Goal: Task Accomplishment & Management: Manage account settings

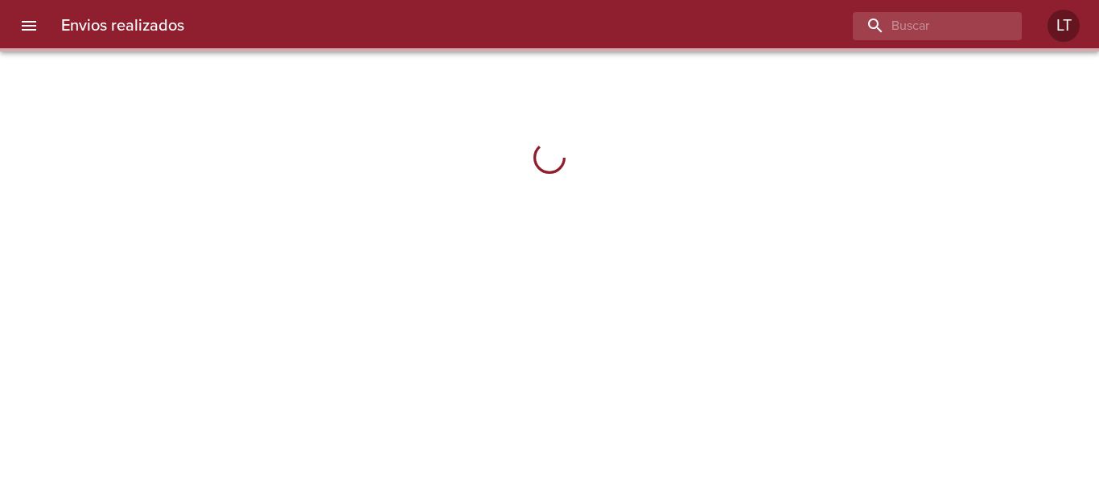
click at [32, 22] on icon "menu" at bounding box center [29, 26] width 14 height 10
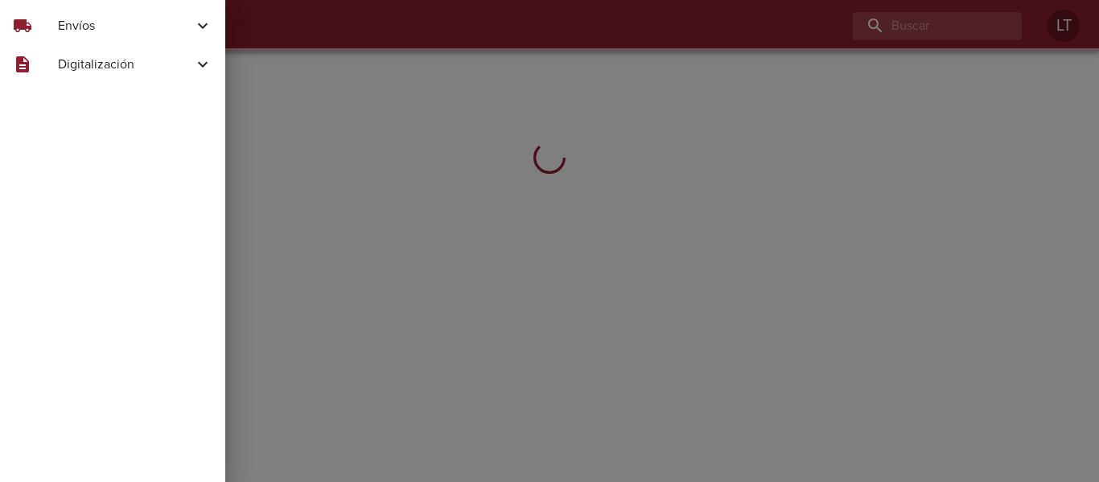
click at [122, 30] on span "Envíos" at bounding box center [125, 25] width 135 height 19
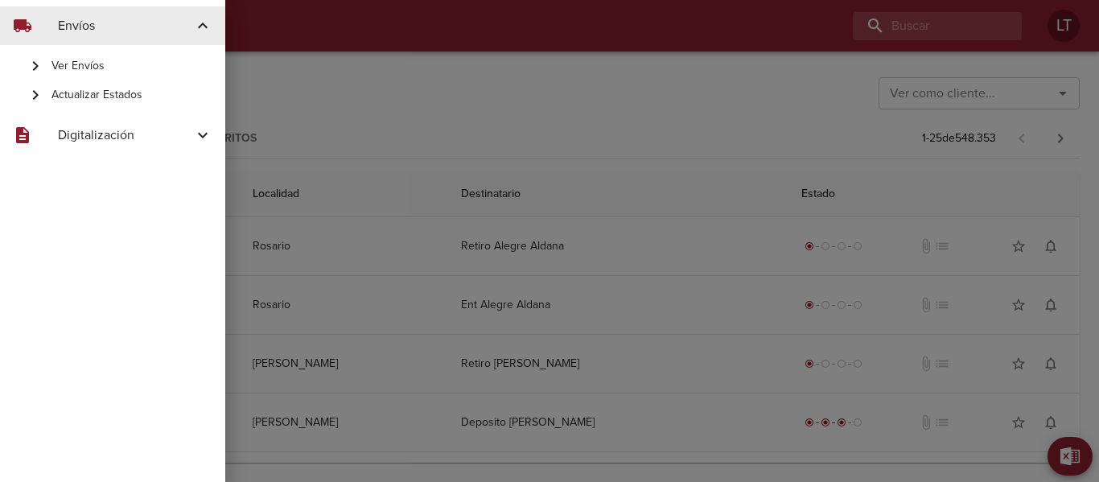
click at [108, 103] on span "Actualizar Estados" at bounding box center [131, 95] width 161 height 16
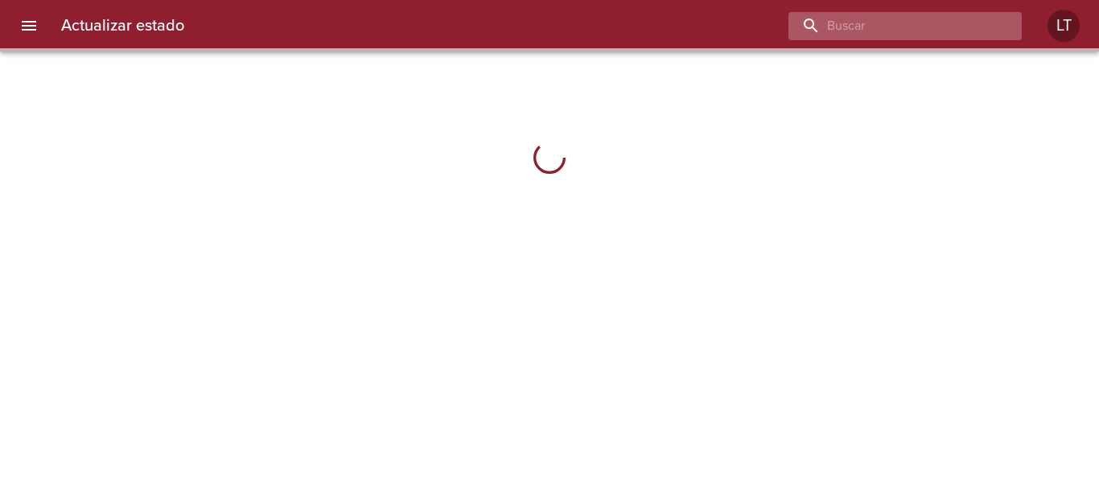
click at [915, 37] on input "buscar" at bounding box center [891, 26] width 206 height 28
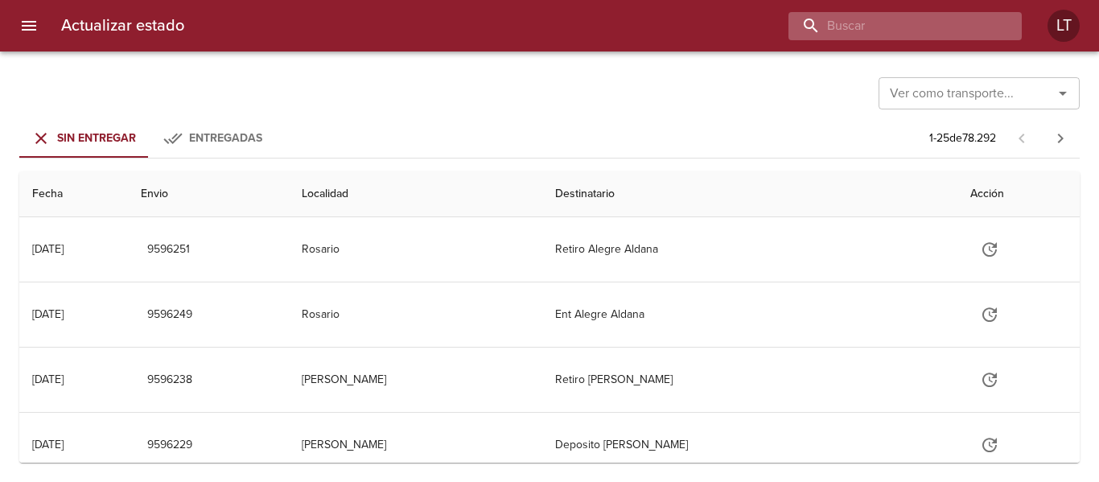
paste input "9544652"
type input "9544652"
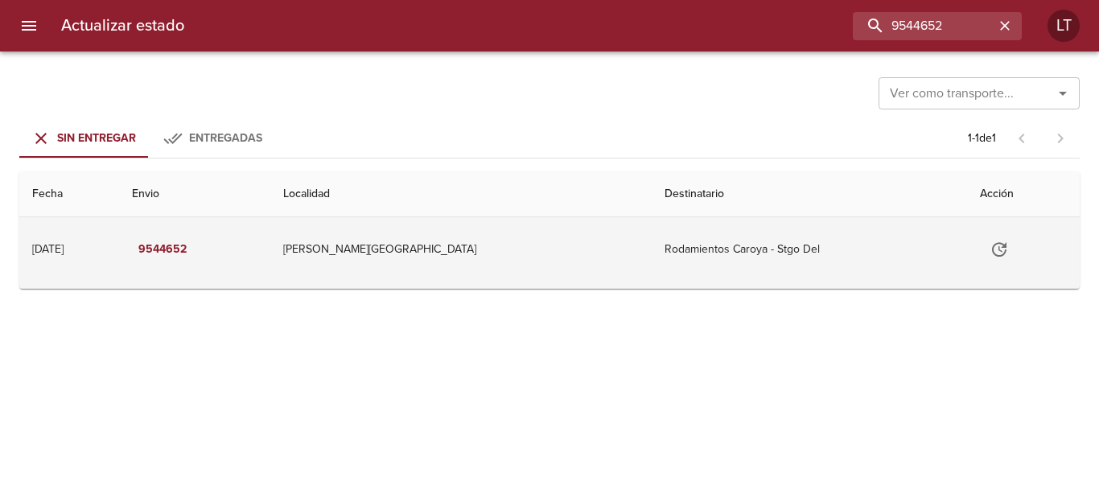
click at [980, 261] on button "Tabla de envíos del cliente" at bounding box center [999, 249] width 39 height 39
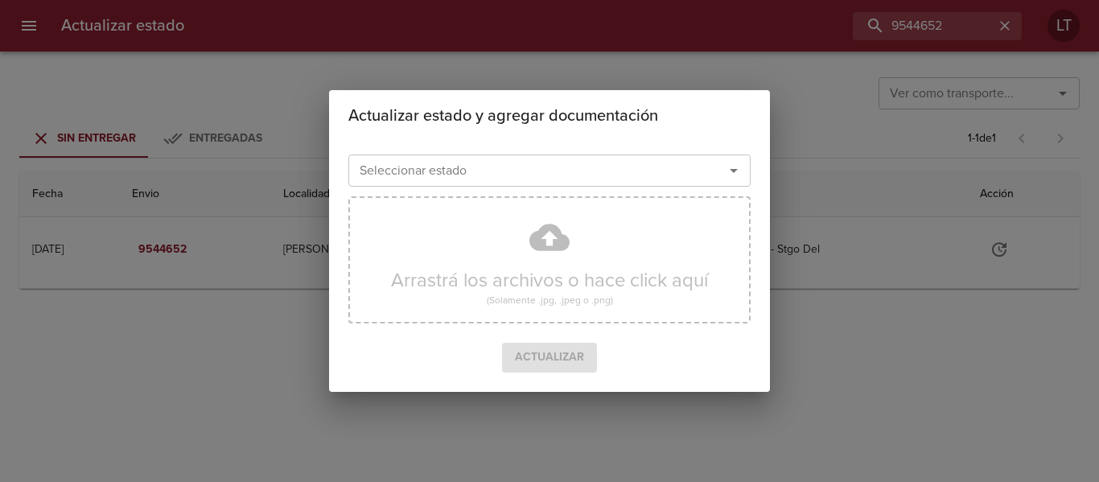
click at [611, 175] on input "Seleccionar estado" at bounding box center [525, 170] width 345 height 23
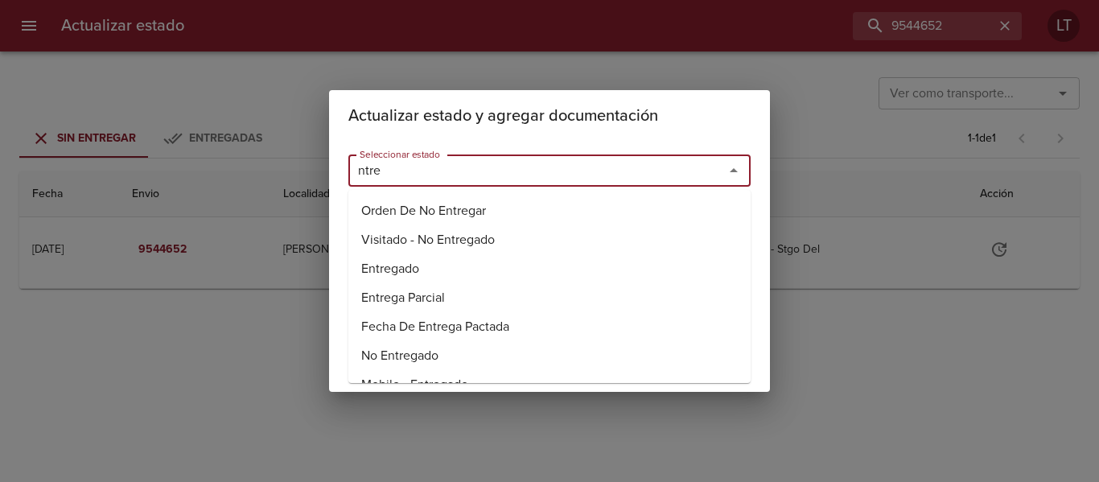
click at [393, 268] on li "Entregado" at bounding box center [549, 268] width 402 height 29
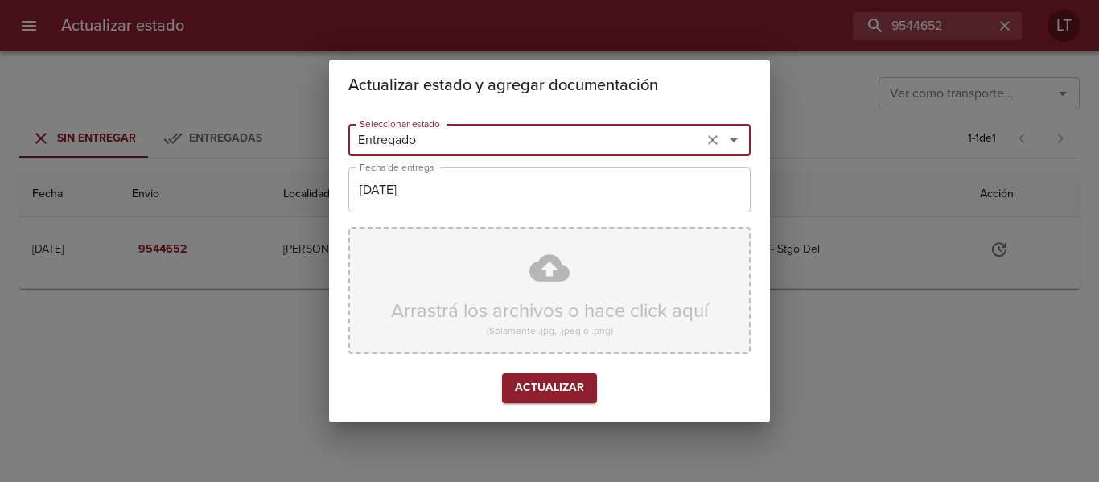
type input "Entregado"
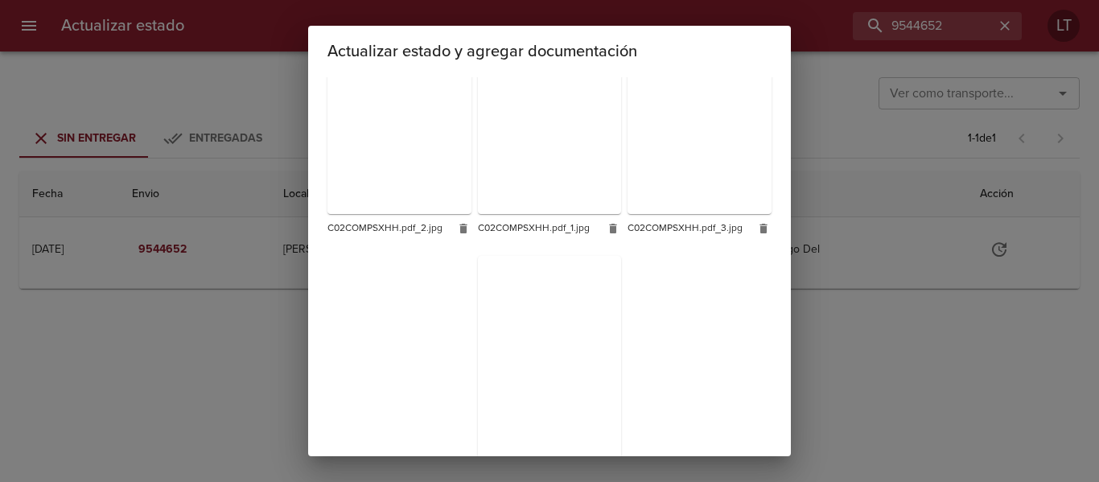
scroll to position [403, 0]
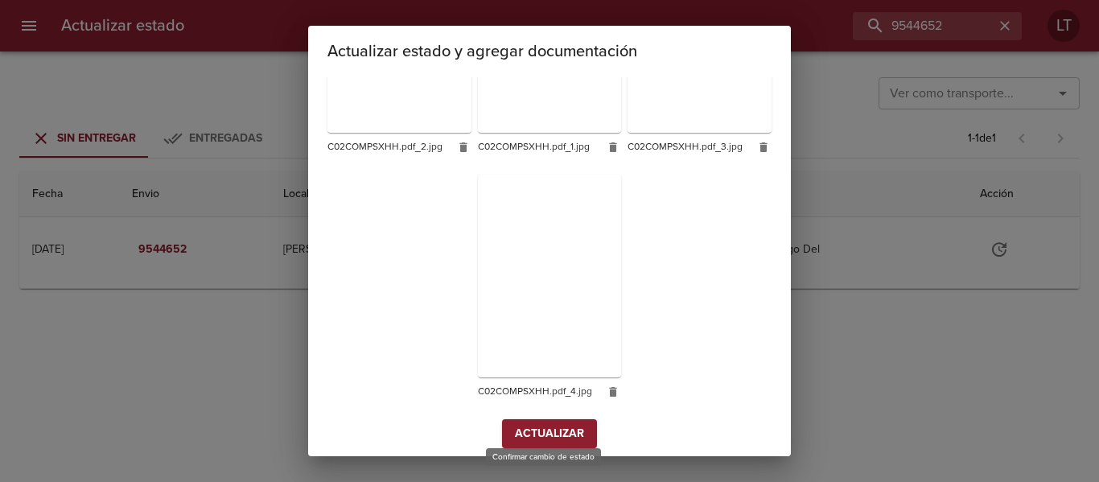
click at [562, 436] on button "Actualizar" at bounding box center [549, 434] width 95 height 30
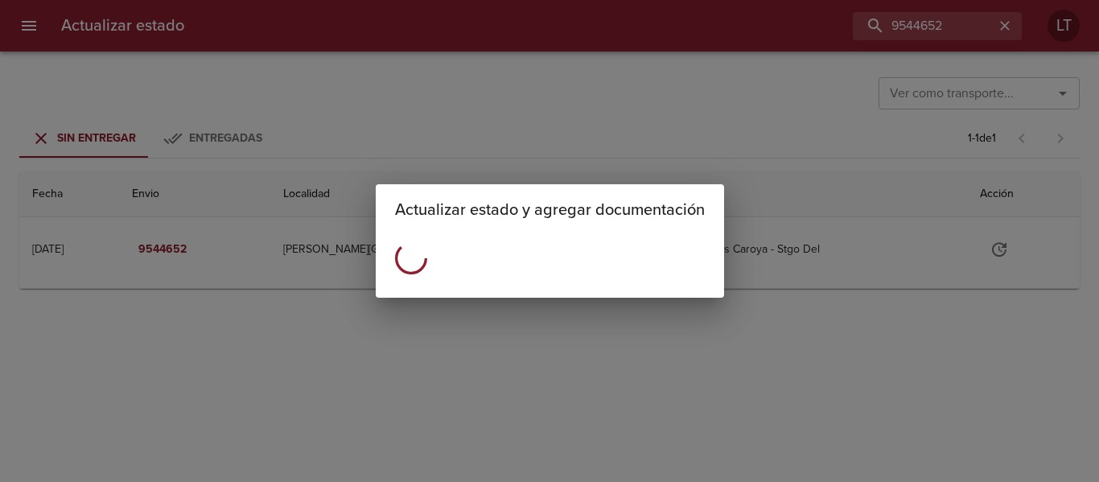
scroll to position [0, 0]
